Goal: Task Accomplishment & Management: Manage account settings

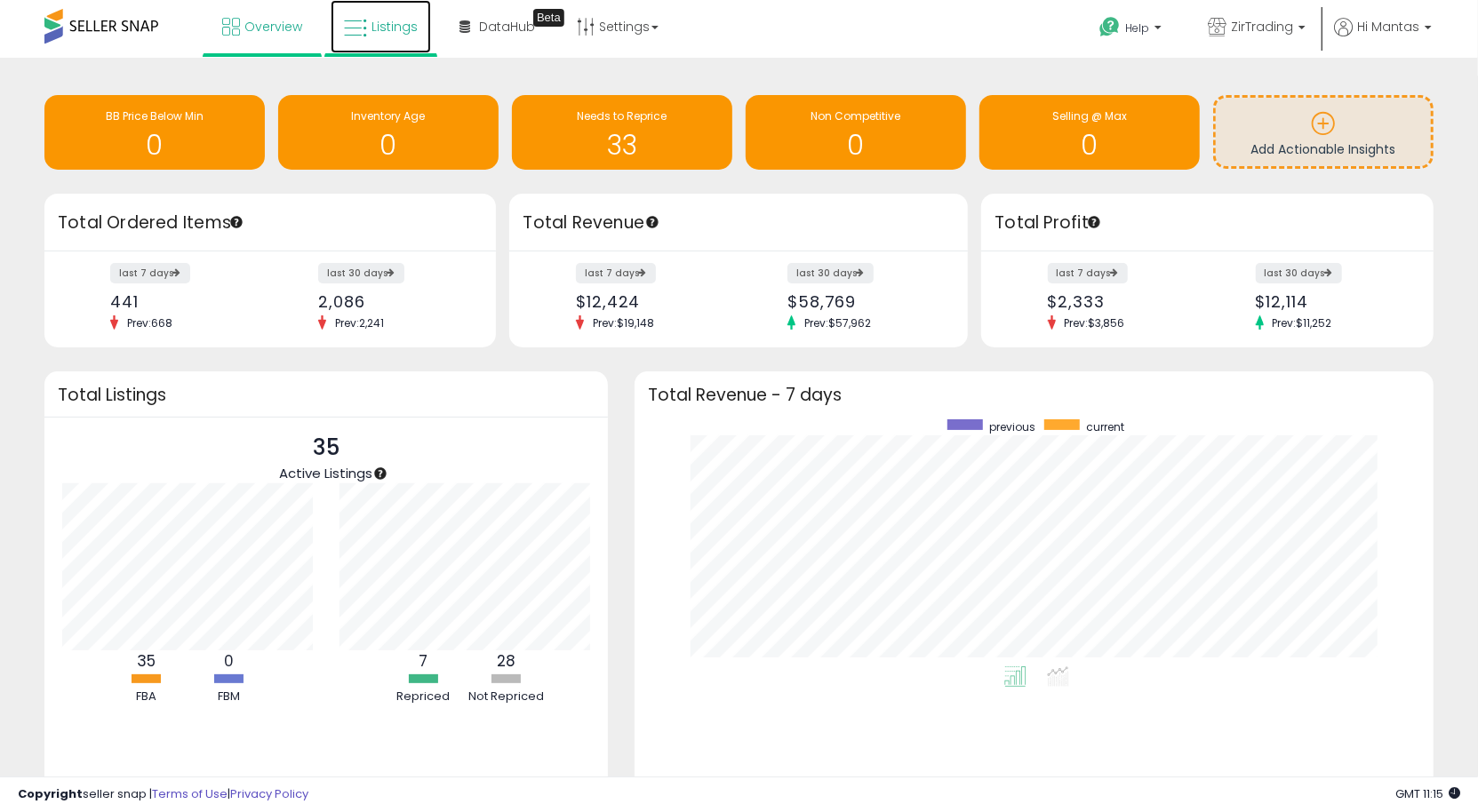
click at [396, 42] on link "Listings" at bounding box center [381, 26] width 100 height 53
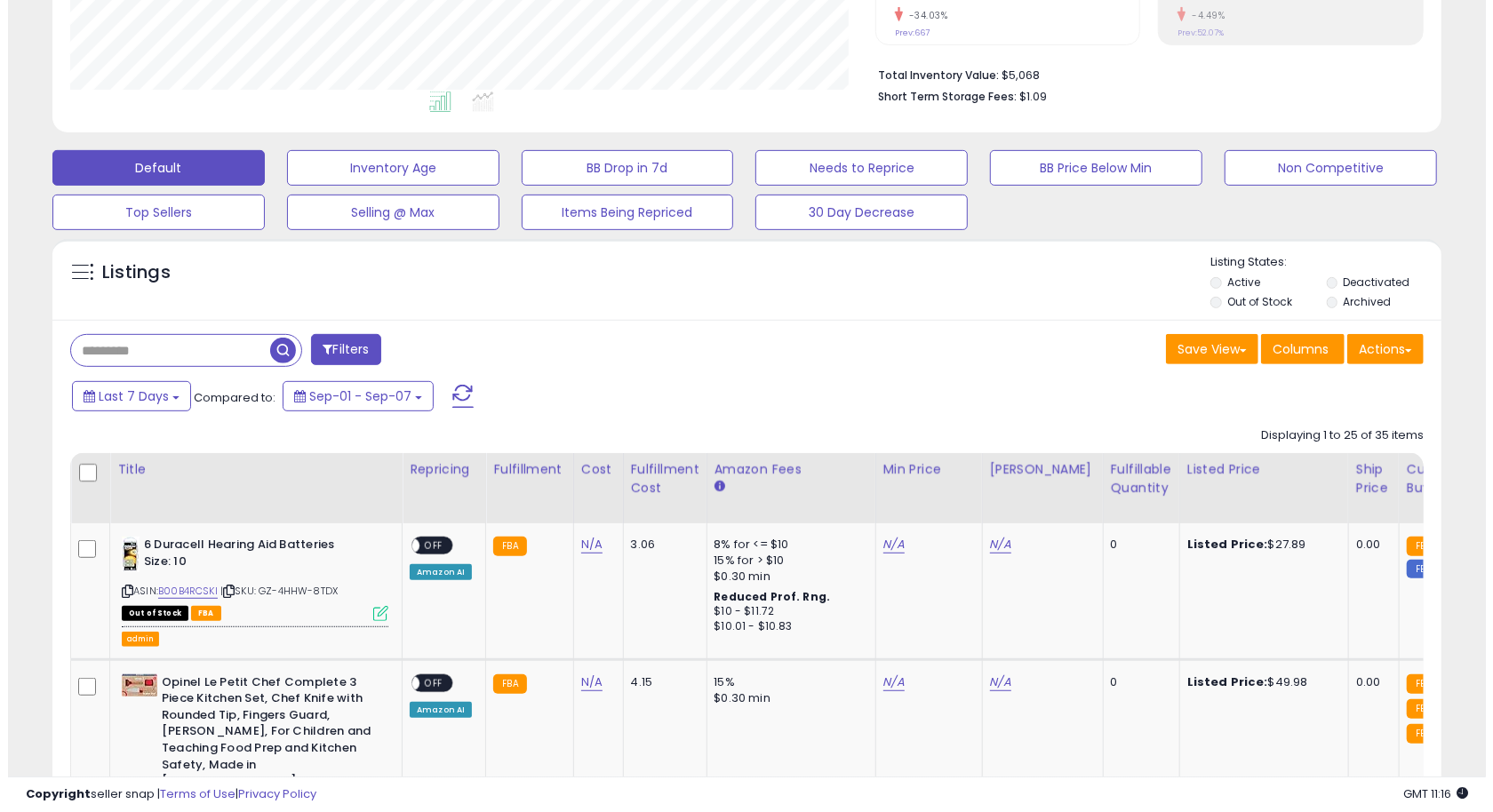
scroll to position [383, 0]
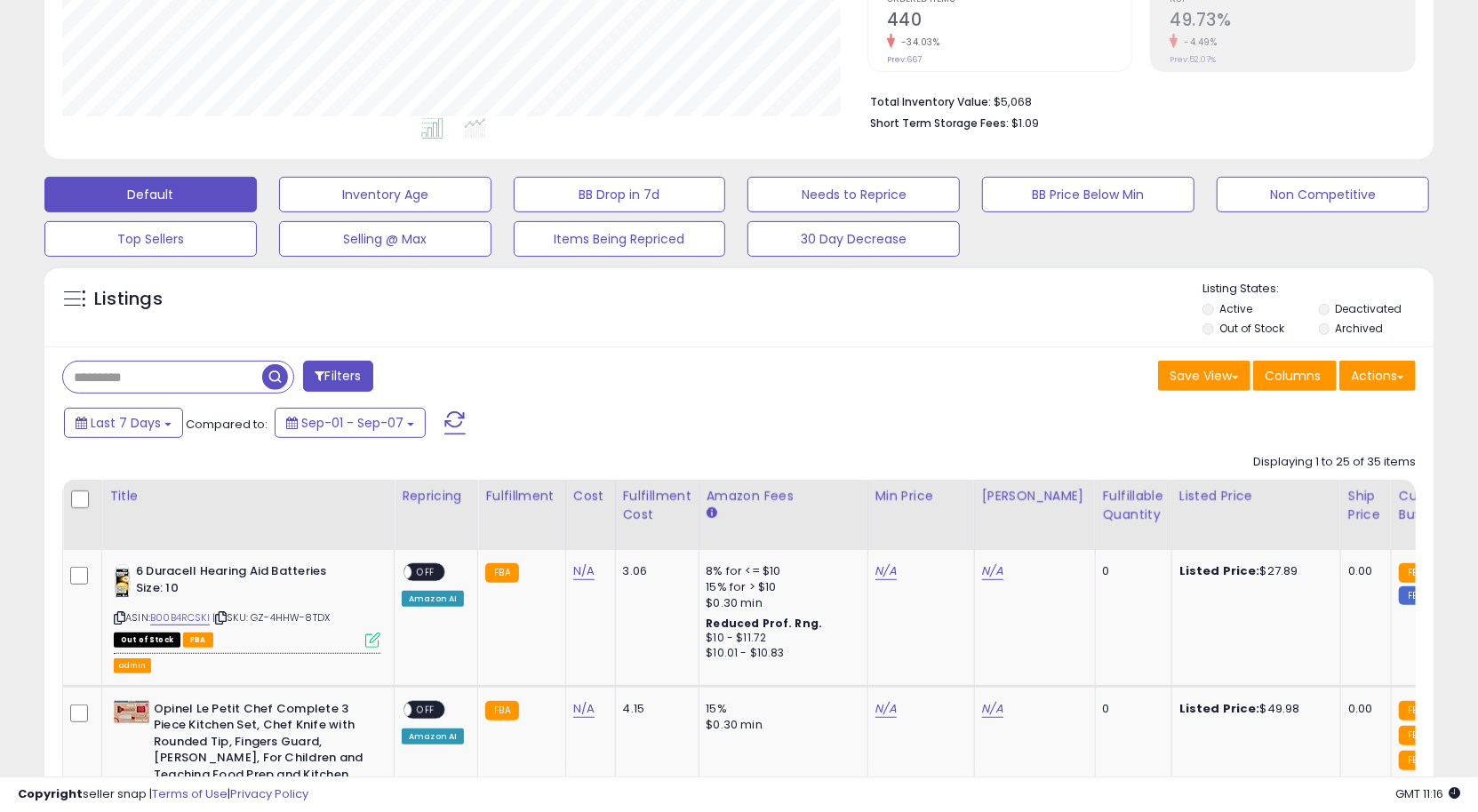
click at [359, 368] on button "Filters" at bounding box center [338, 376] width 69 height 31
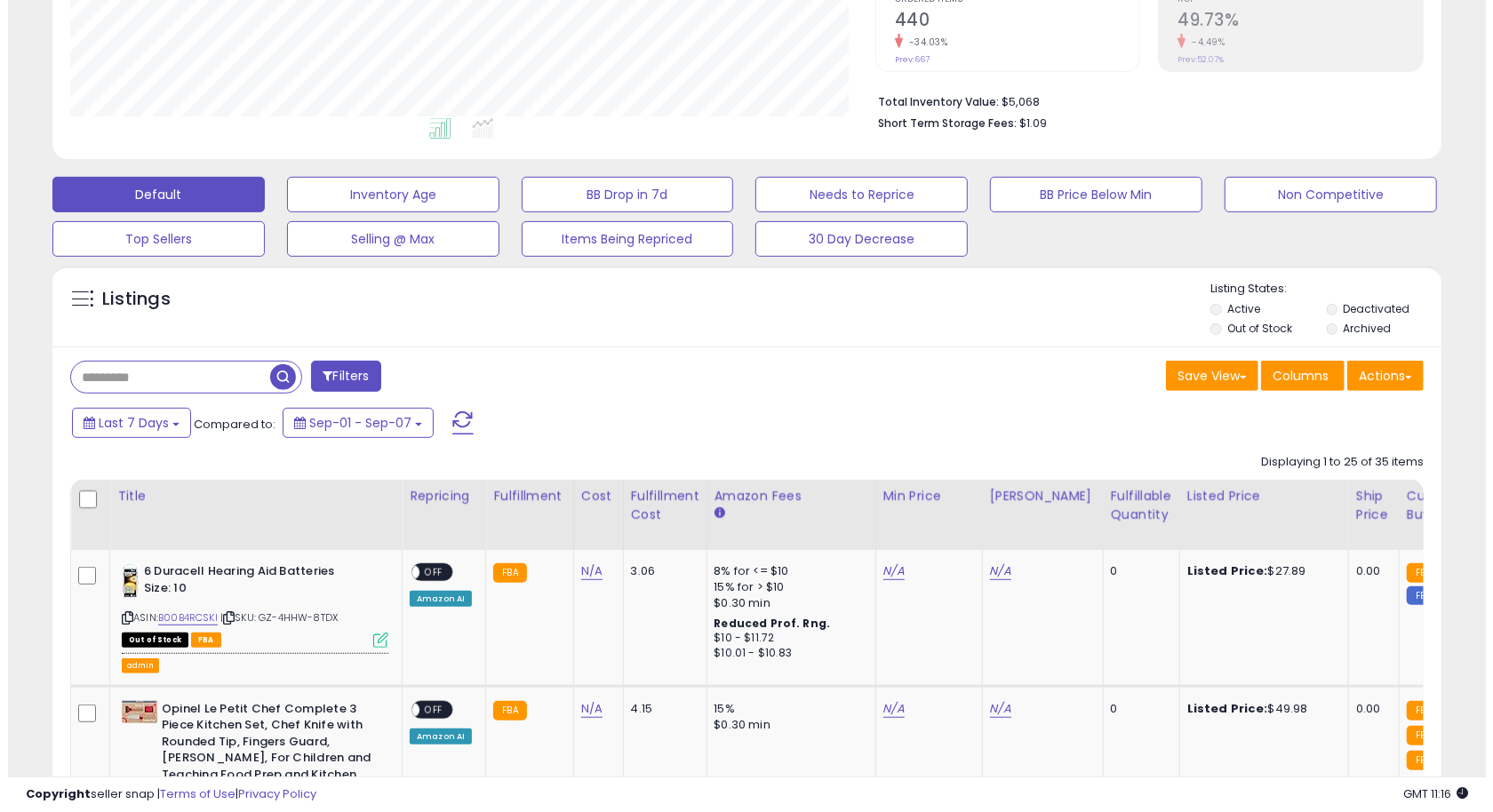
scroll to position [365, 813]
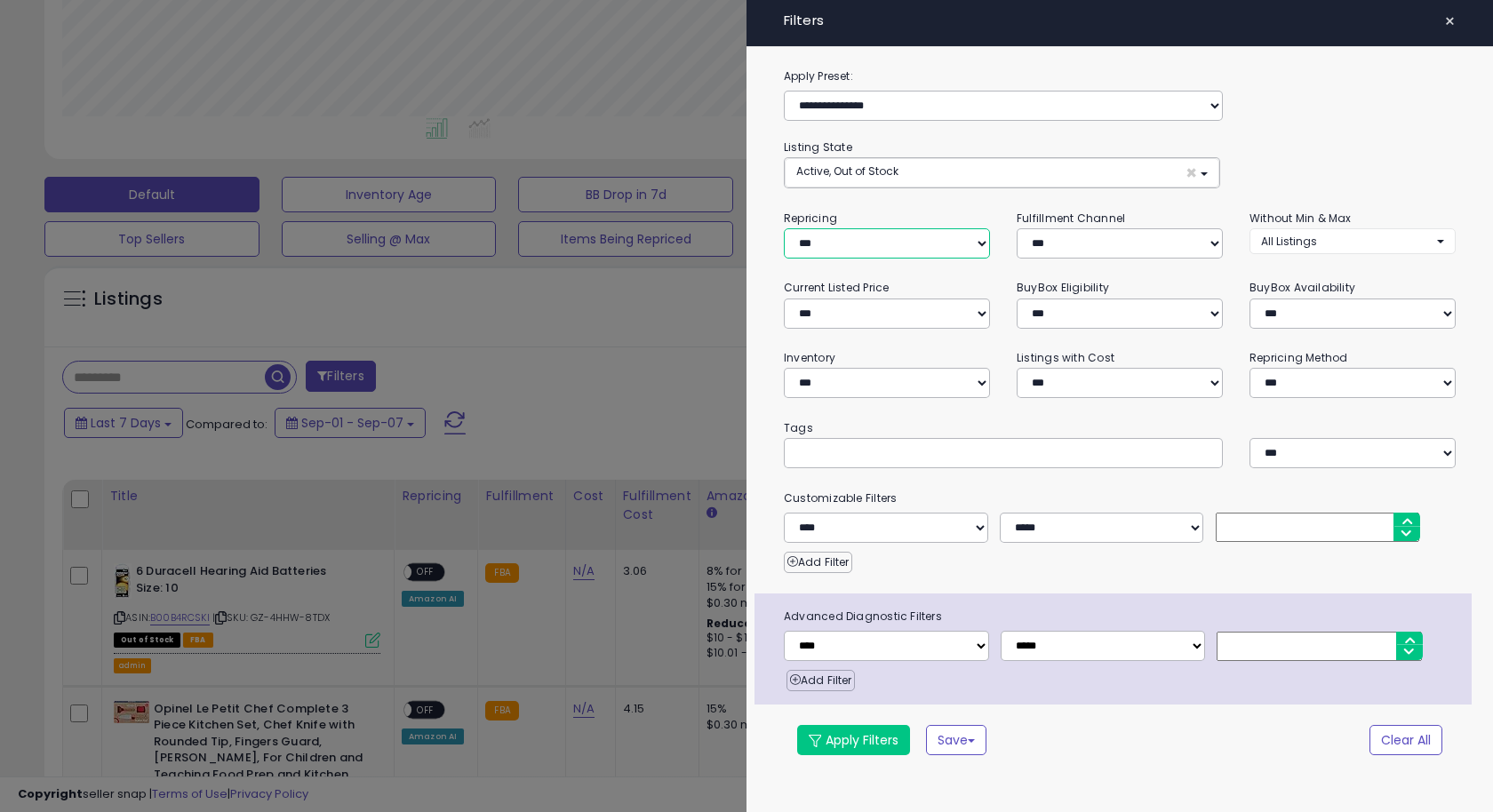
click at [868, 240] on select "**********" at bounding box center [887, 243] width 206 height 30
select select "**"
click at [784, 229] on select "**********" at bounding box center [887, 243] width 206 height 30
click at [884, 730] on button "Apply Filters" at bounding box center [853, 740] width 113 height 30
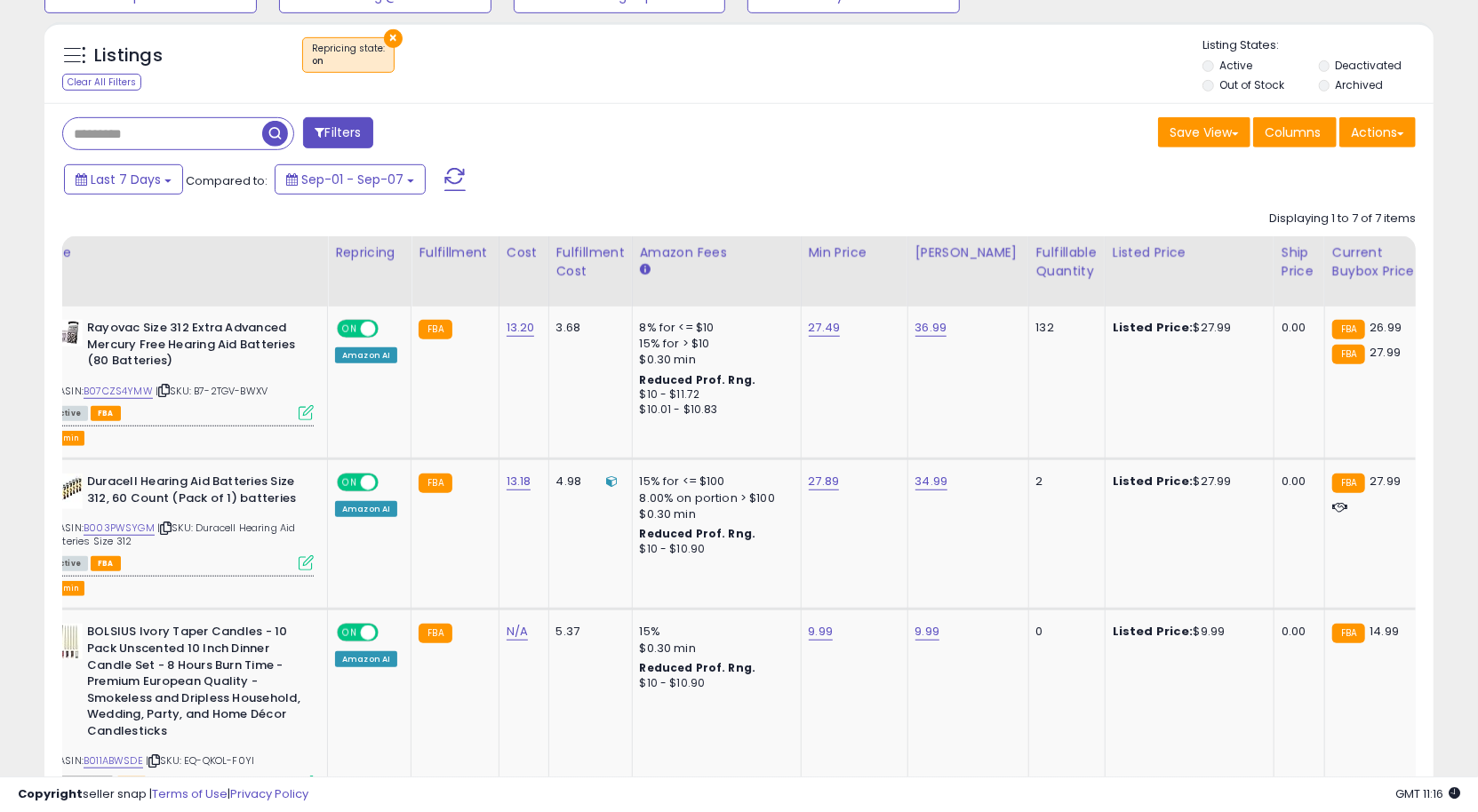
scroll to position [0, 0]
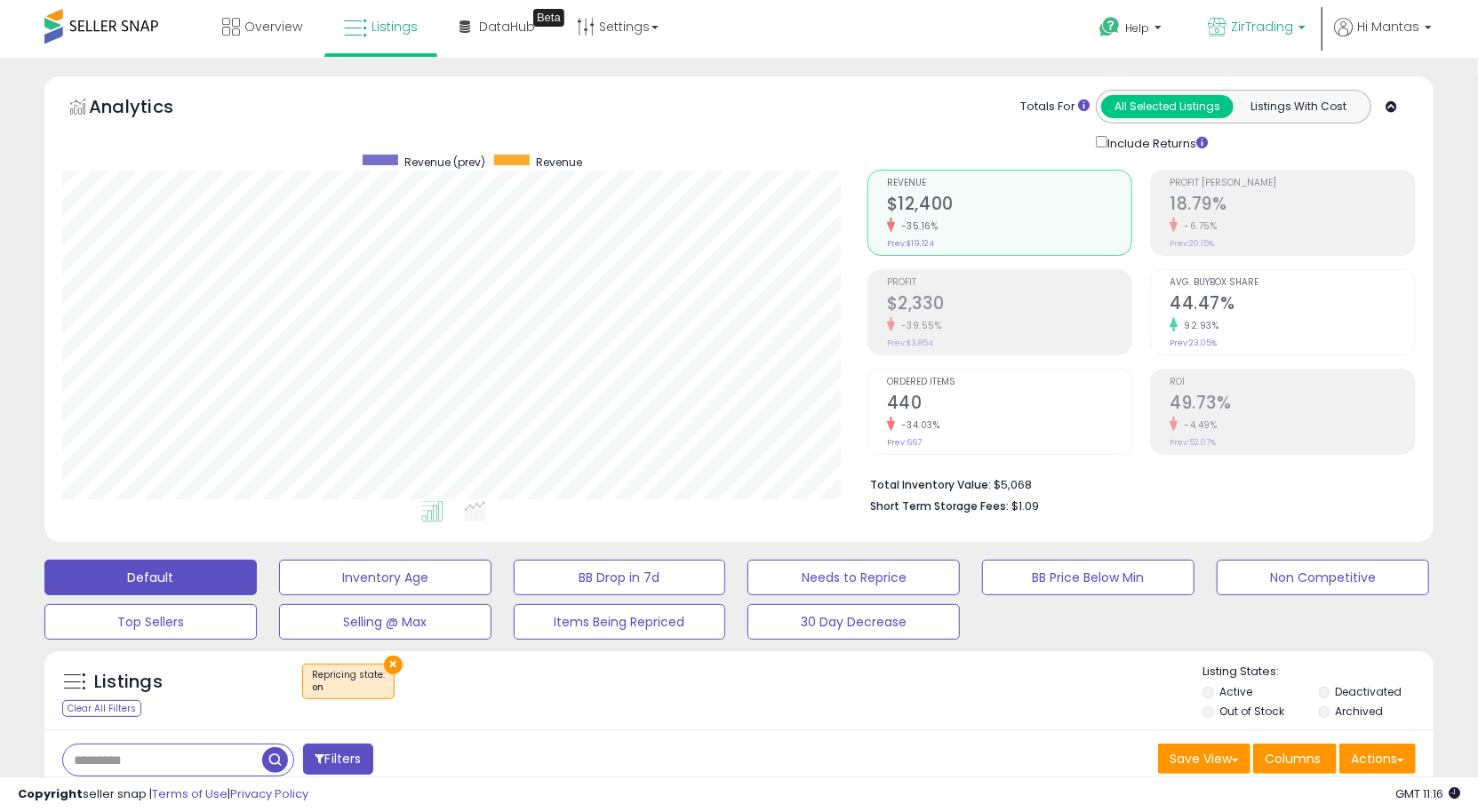
click at [1279, 36] on p "ZirTrading" at bounding box center [1256, 28] width 97 height 22
click at [1279, 35] on span "ZirTrading" at bounding box center [1262, 26] width 62 height 17
click at [1437, 24] on li "Hi Mantas Account Profile Stop impersonating" at bounding box center [1382, 39] width 110 height 43
click at [1415, 25] on span "Hi Mantas" at bounding box center [1388, 26] width 62 height 17
click at [1368, 186] on link "Stop impersonating" at bounding box center [1357, 188] width 116 height 17
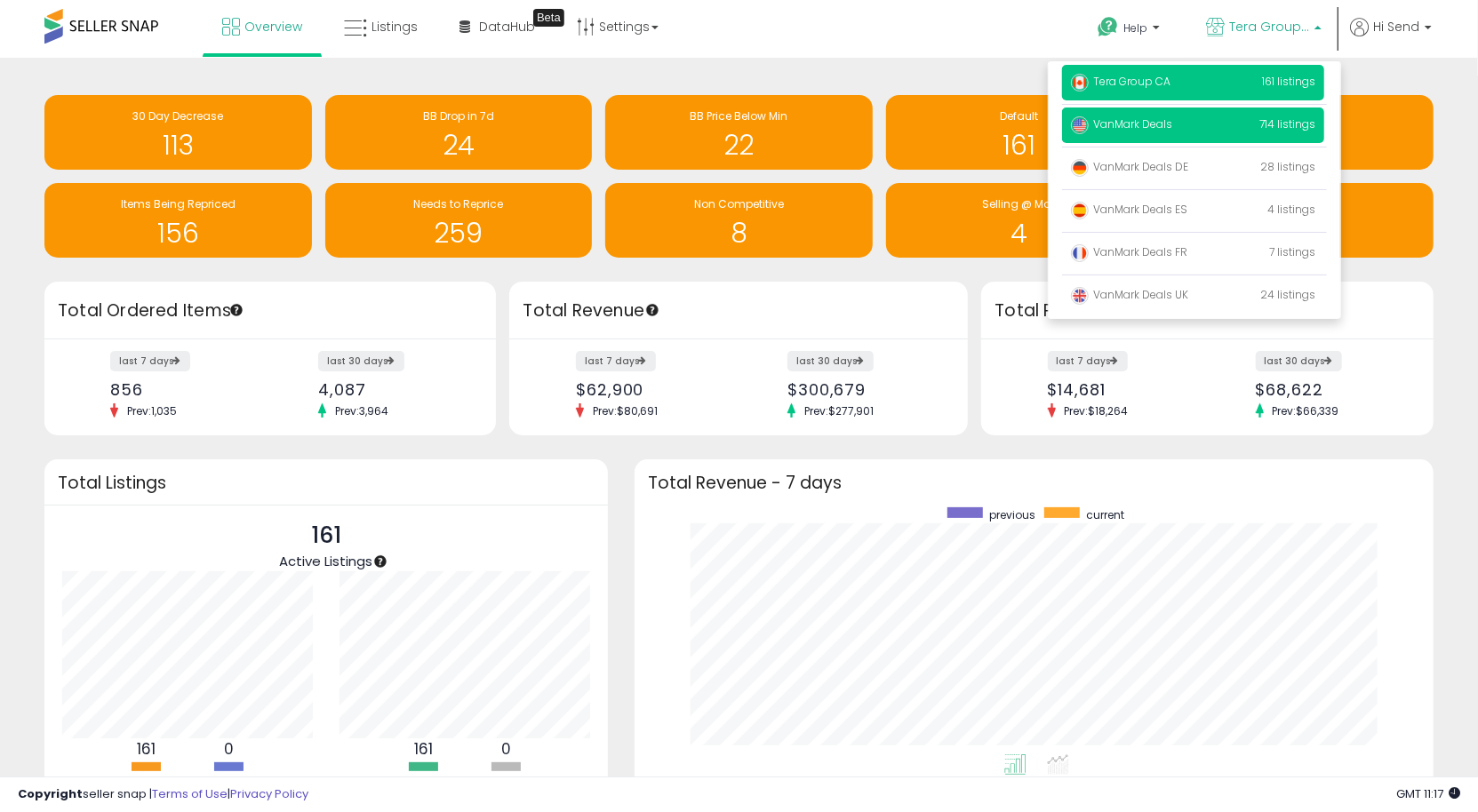
scroll to position [247, 763]
click at [1456, 24] on nav "Overview Listings DataHub Beta Help" at bounding box center [739, 38] width 1505 height 75
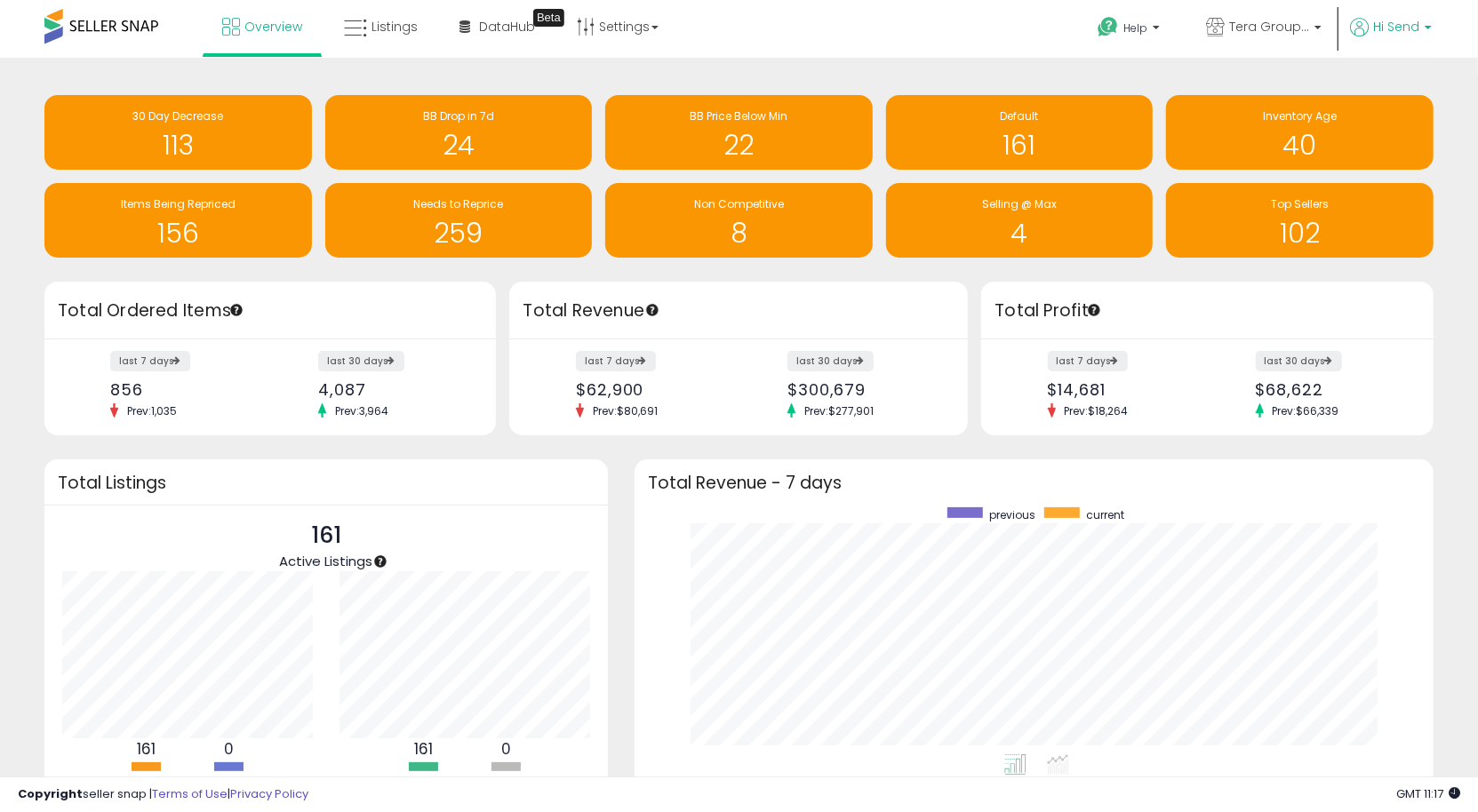
click at [1424, 29] on p "Hi Send" at bounding box center [1390, 28] width 82 height 22
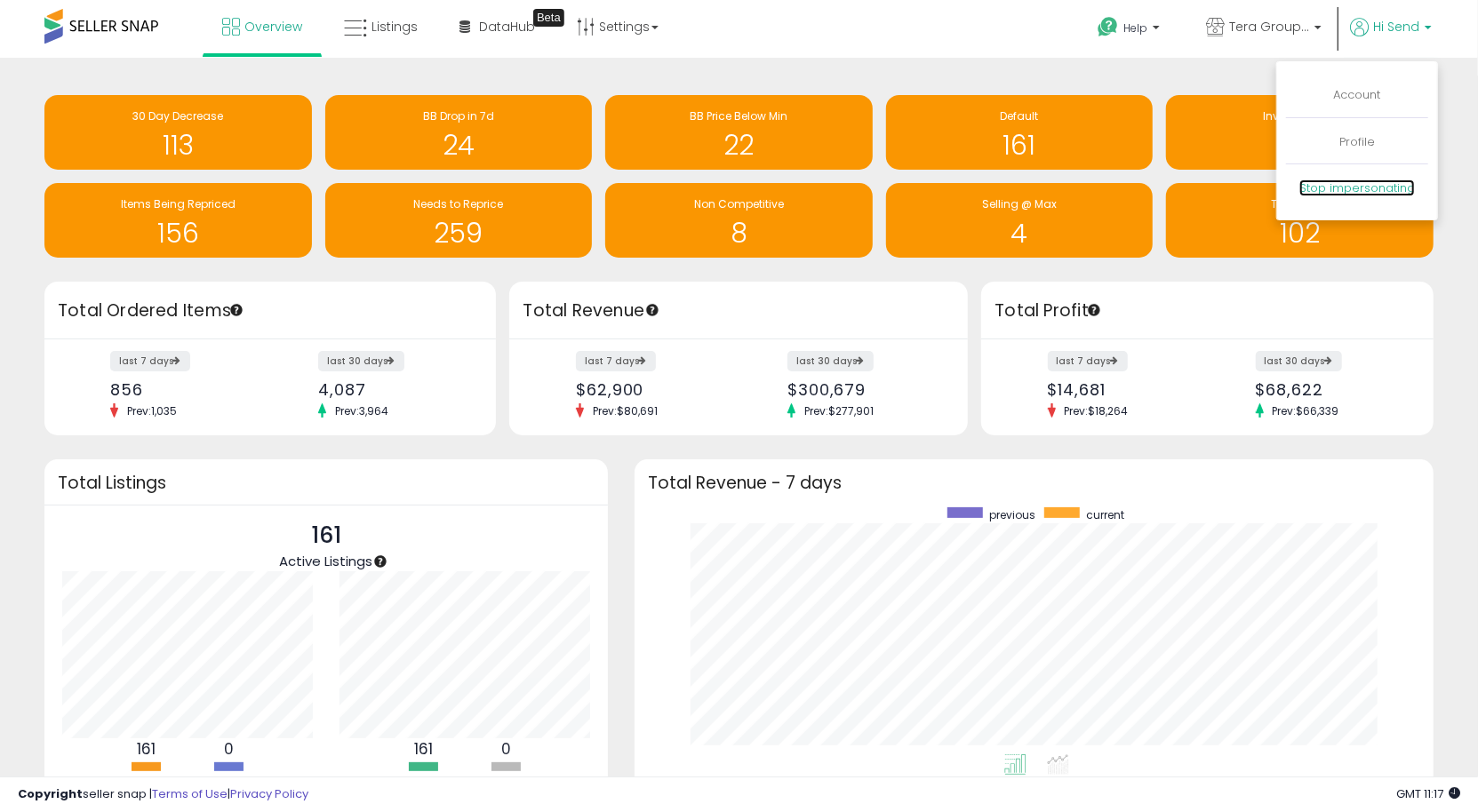
click at [1391, 186] on link "Stop impersonating" at bounding box center [1357, 188] width 116 height 17
